Goal: Transaction & Acquisition: Download file/media

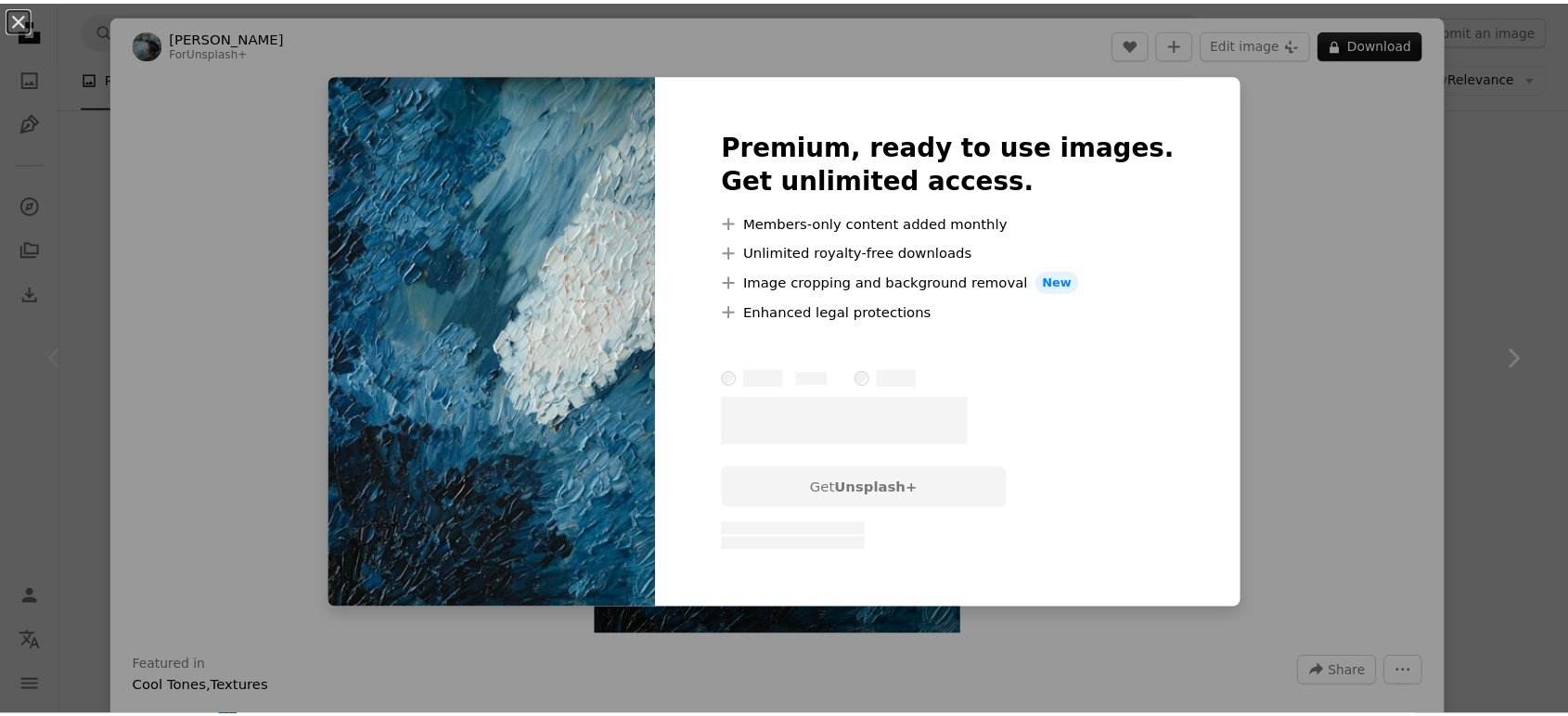
scroll to position [242, 0]
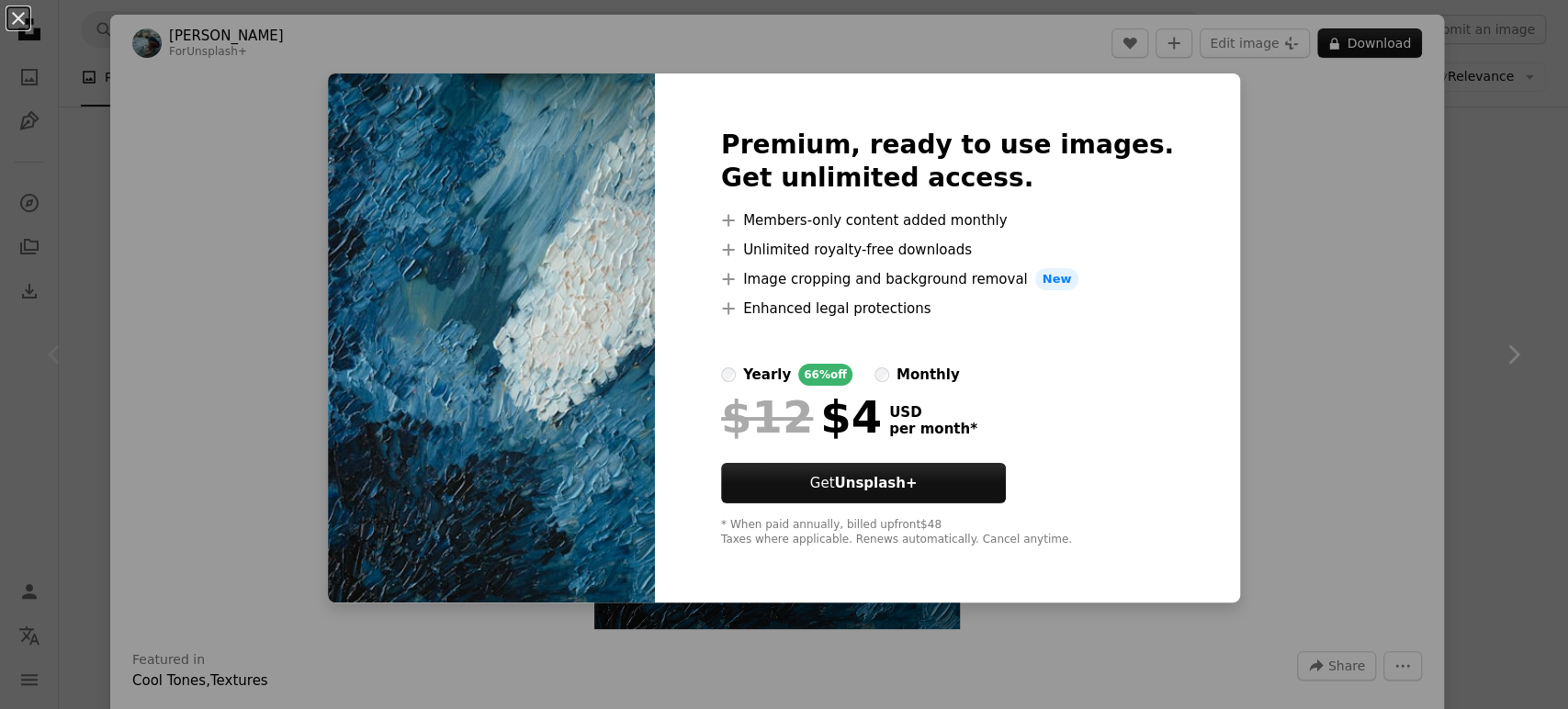
click at [1447, 156] on div "An X shape Premium, ready to use images. Get unlimited access. A plus sign Memb…" at bounding box center [784, 354] width 1568 height 709
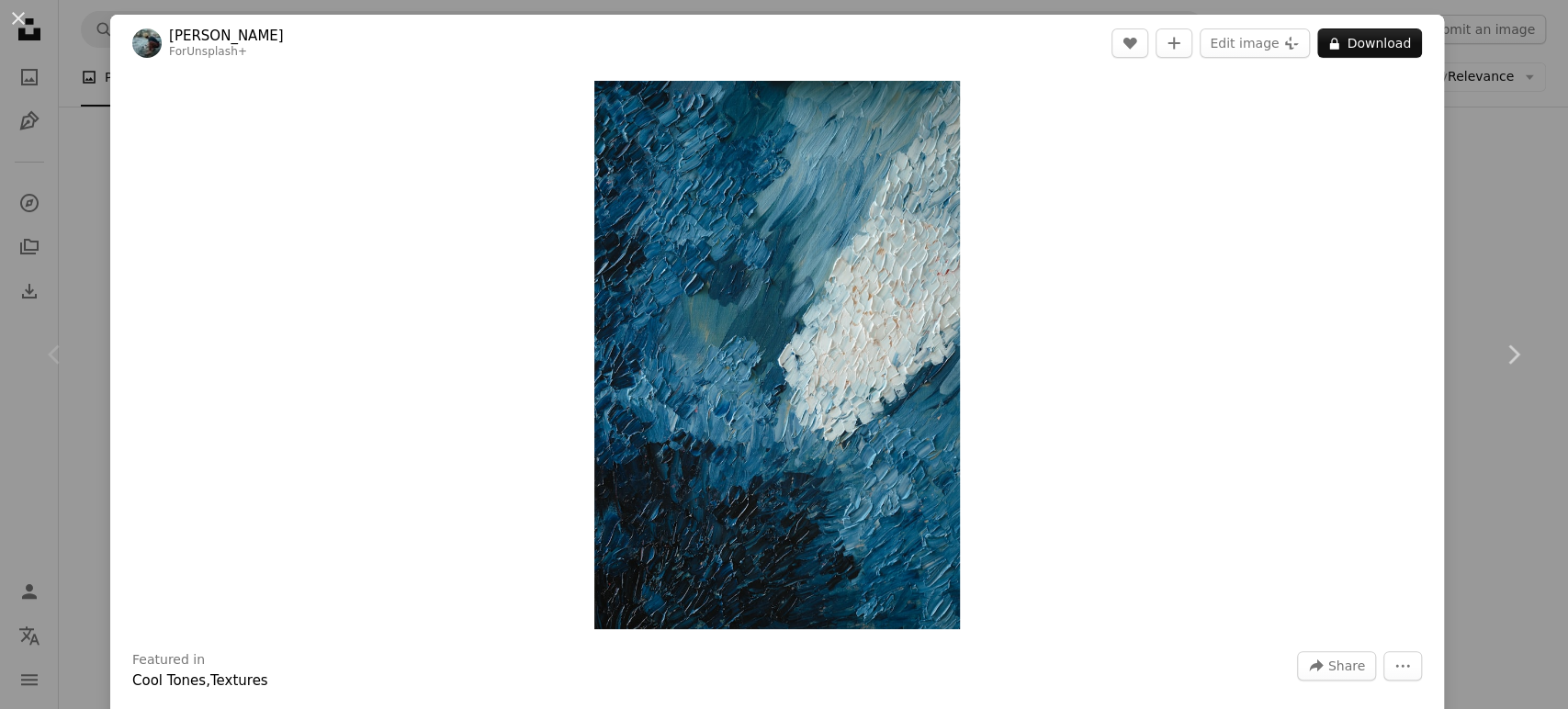
click at [1447, 156] on div "An X shape Chevron left Chevron right [PERSON_NAME] For Unsplash+ A heart A plu…" at bounding box center [784, 354] width 1568 height 709
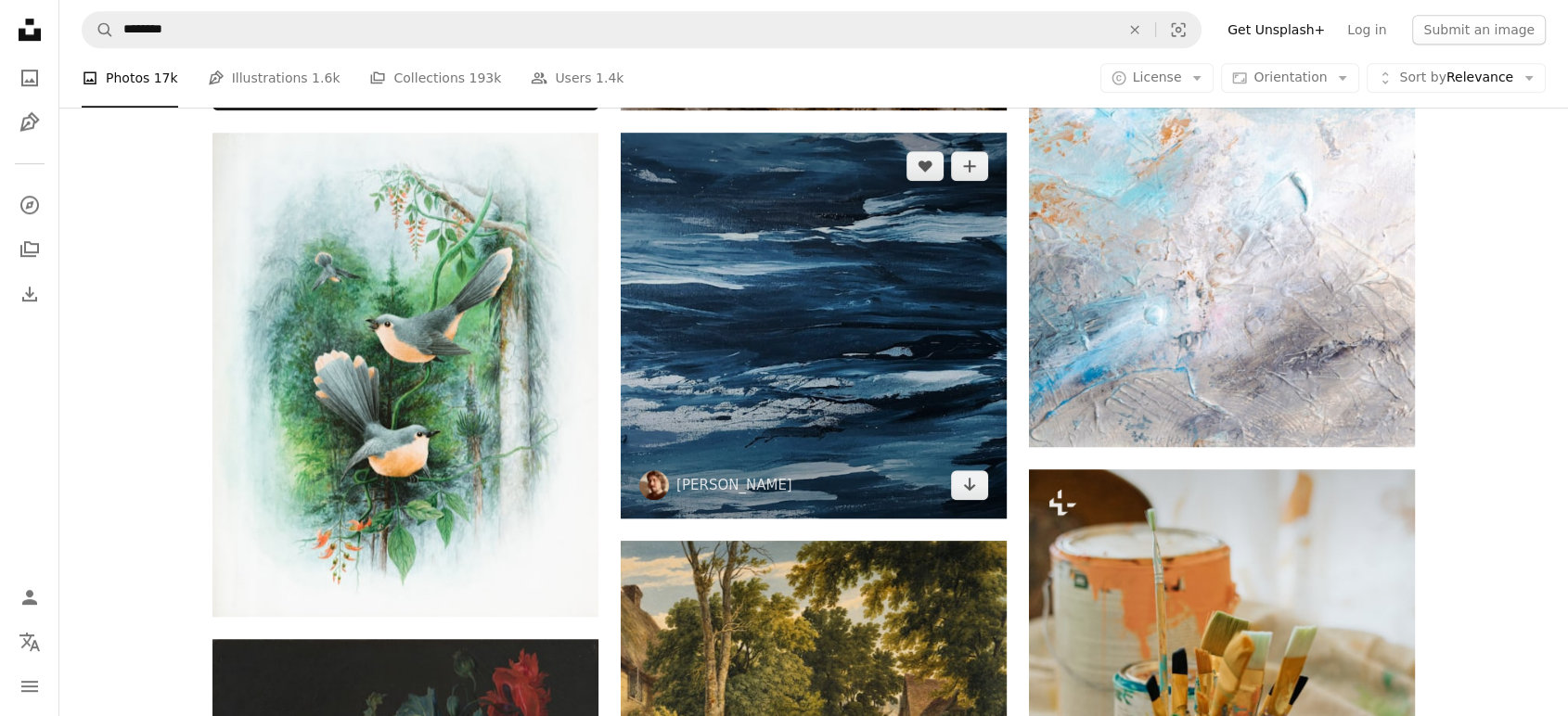
scroll to position [1221, 0]
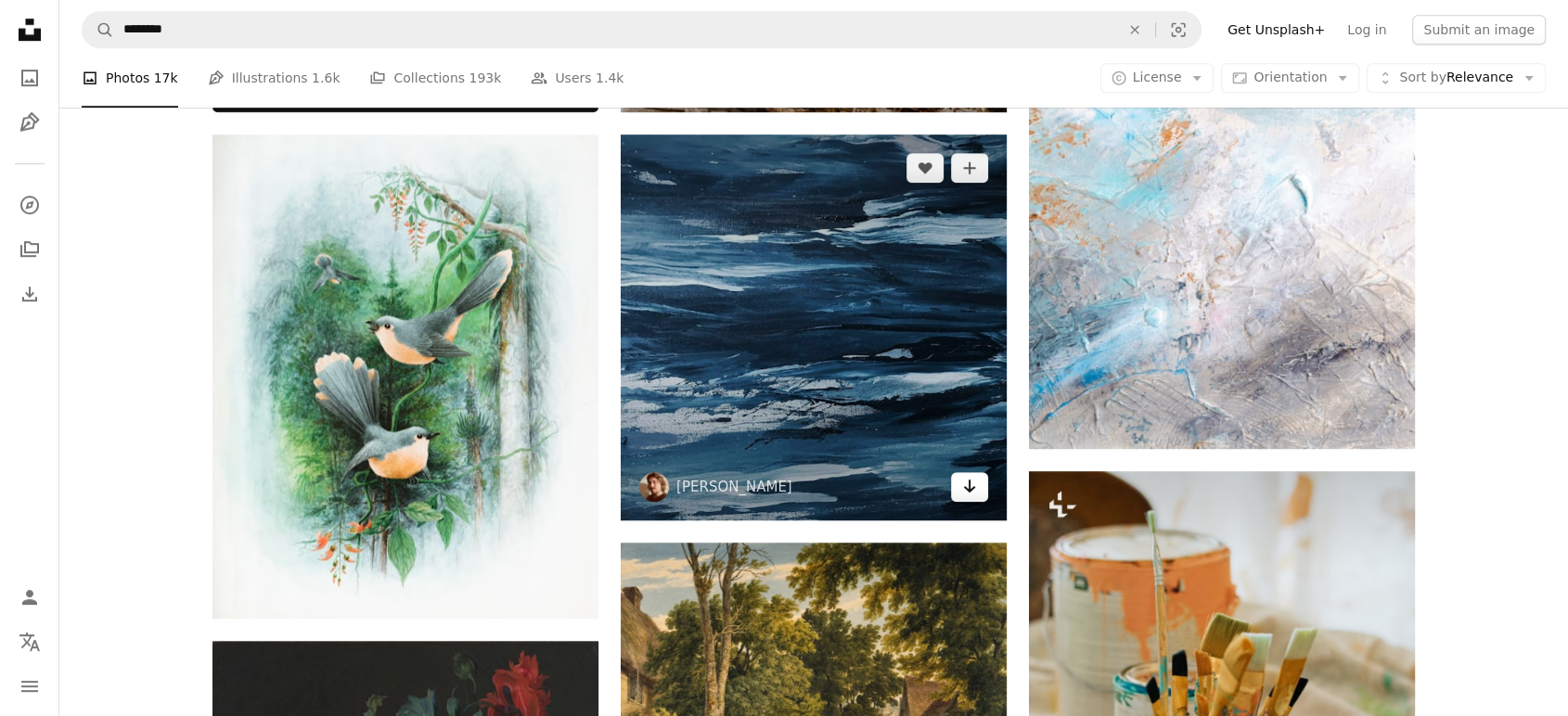
click at [962, 494] on icon "Arrow pointing down" at bounding box center [969, 486] width 14 height 22
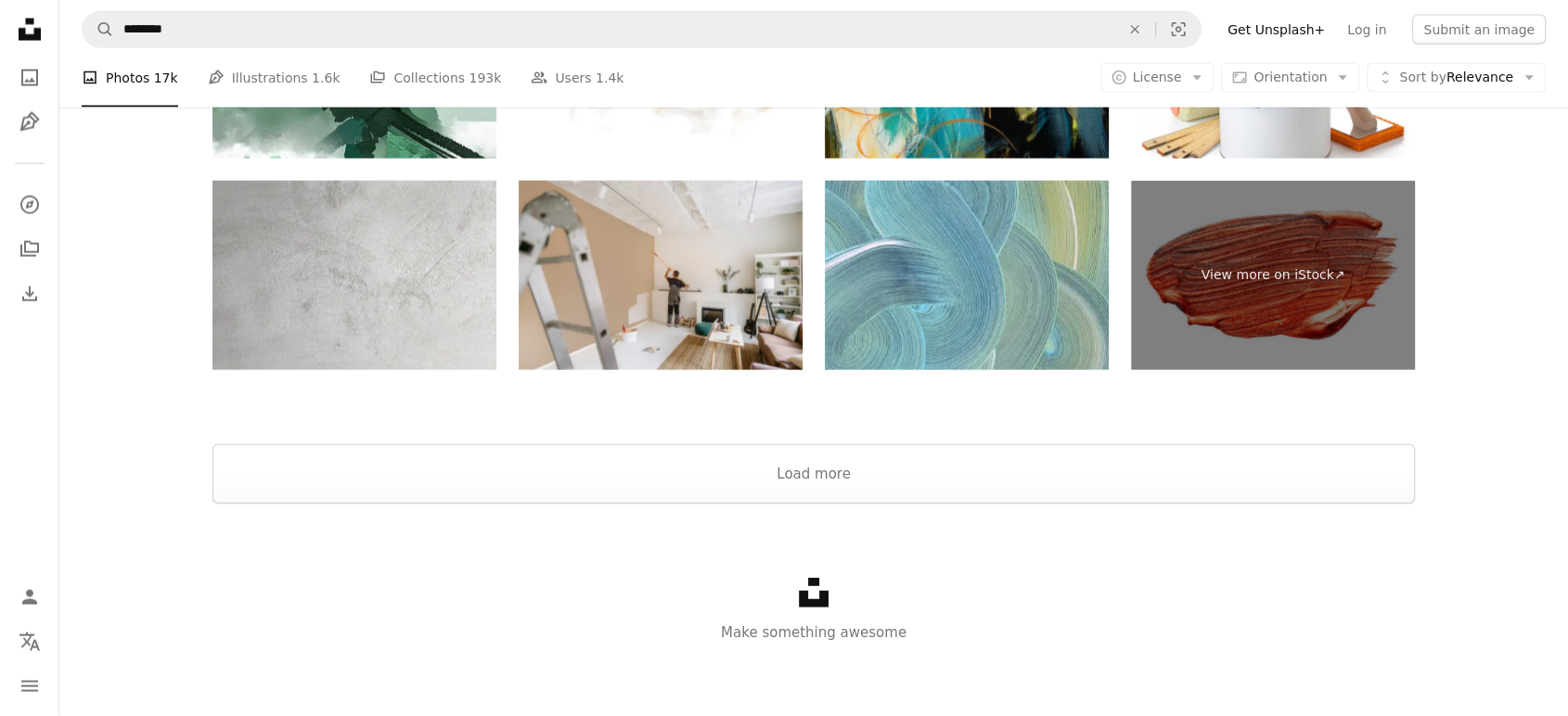
scroll to position [3909, 0]
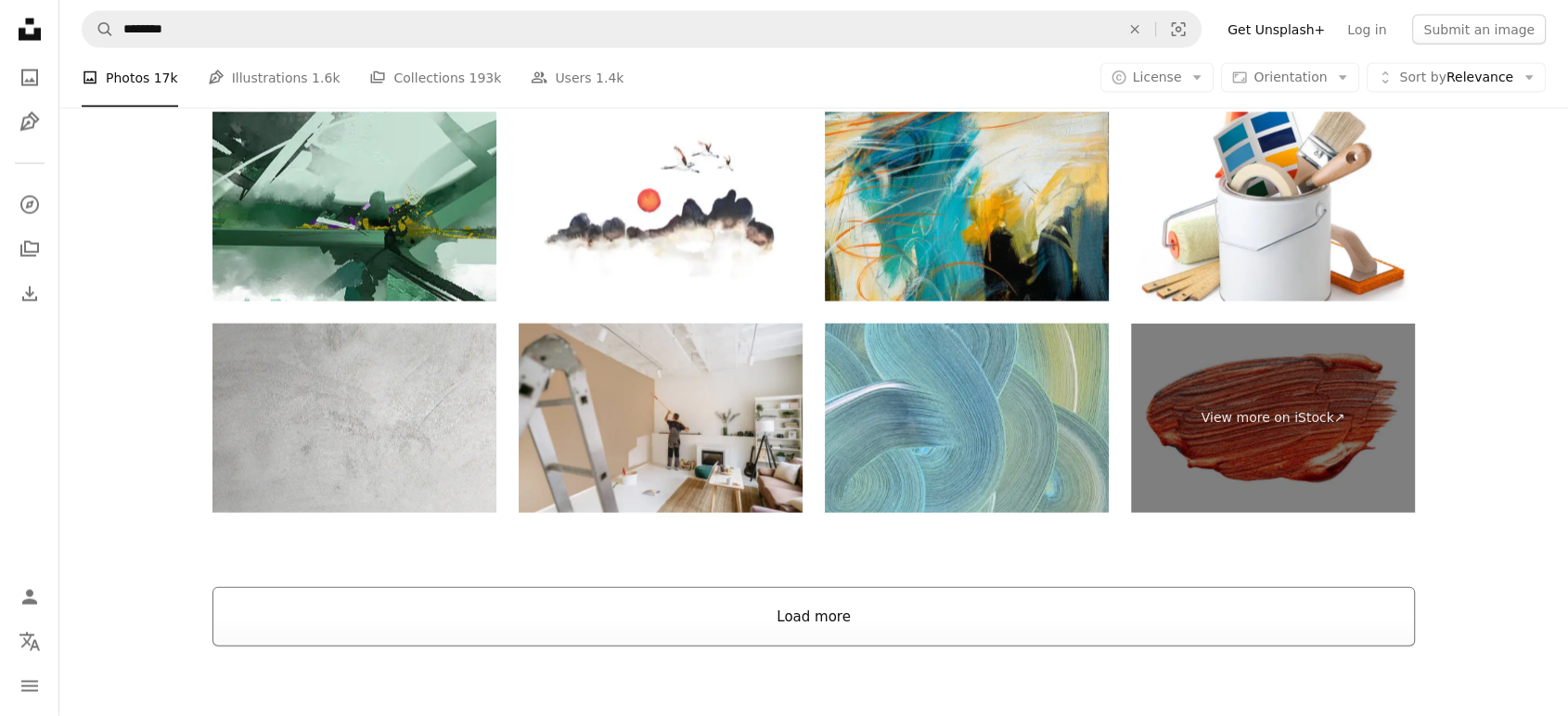
click at [964, 591] on button "Load more" at bounding box center [814, 617] width 1202 height 59
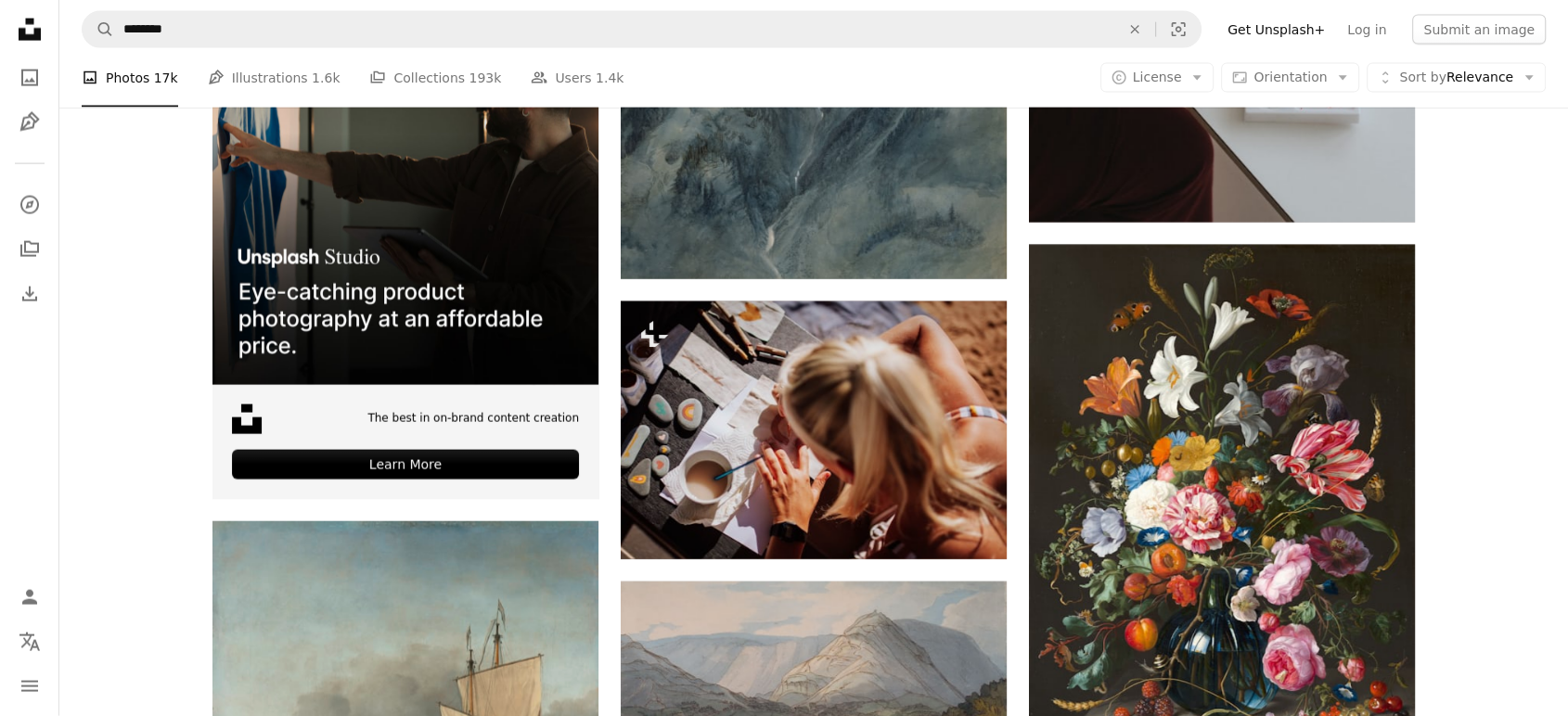
scroll to position [4595, 0]
